Goal: Task Accomplishment & Management: Complete application form

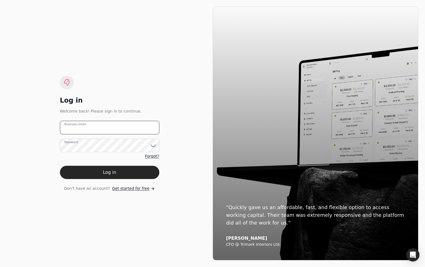
type email "[EMAIL_ADDRESS][DOMAIN_NAME]"
click at [37, 169] on div "Log in Welcome back! Please sign in to continue. [EMAIL_ADDRESS][DOMAIN_NAME] B…" at bounding box center [110, 134] width 206 height 254
click at [135, 188] on span "Get started for free" at bounding box center [130, 189] width 37 height 6
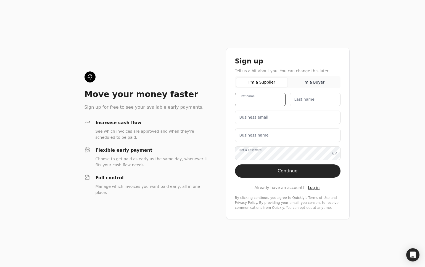
click at [279, 104] on name "First name" at bounding box center [260, 100] width 51 height 14
